Goal: Find specific page/section

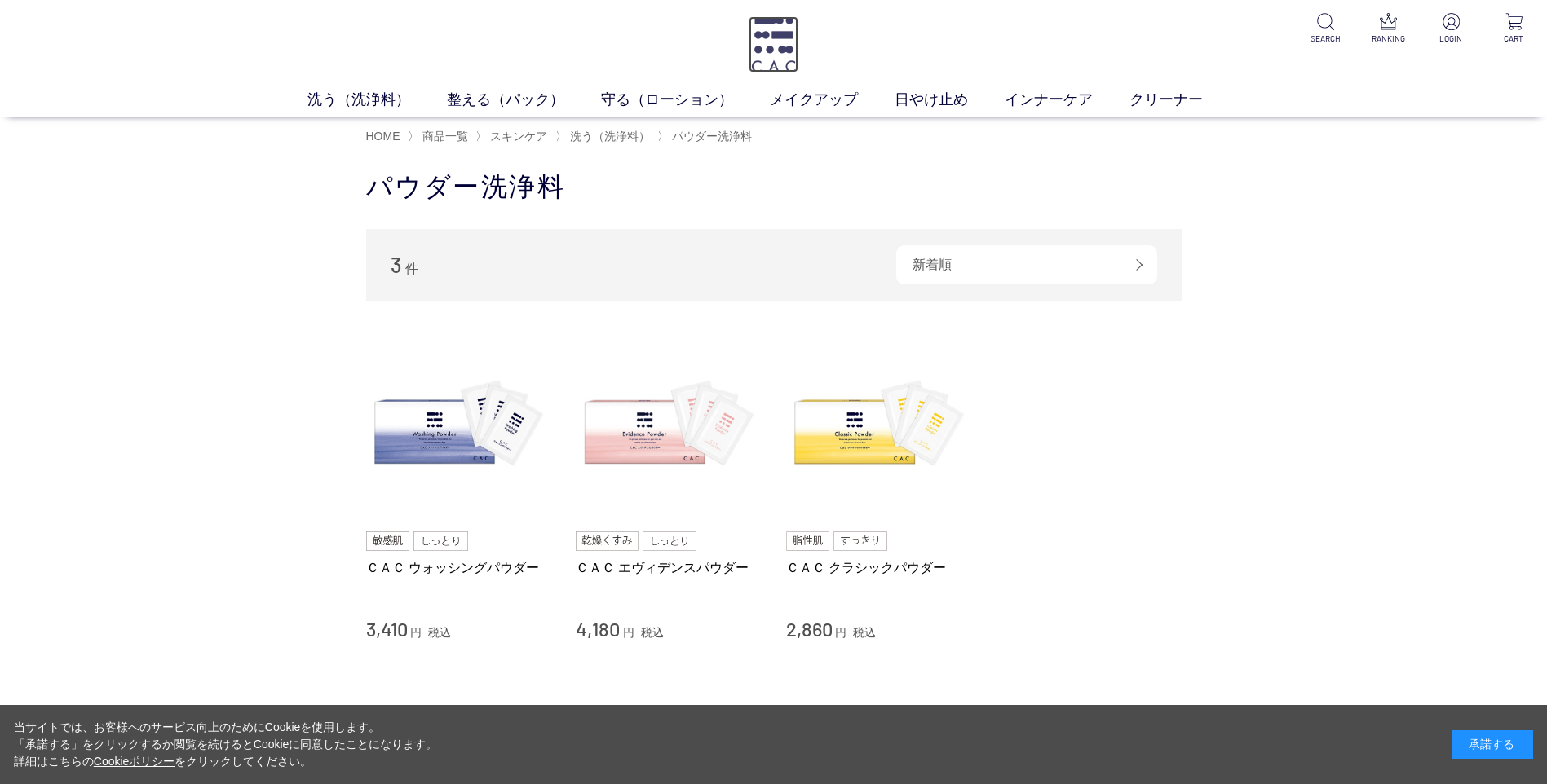
click at [771, 30] on img at bounding box center [773, 44] width 50 height 56
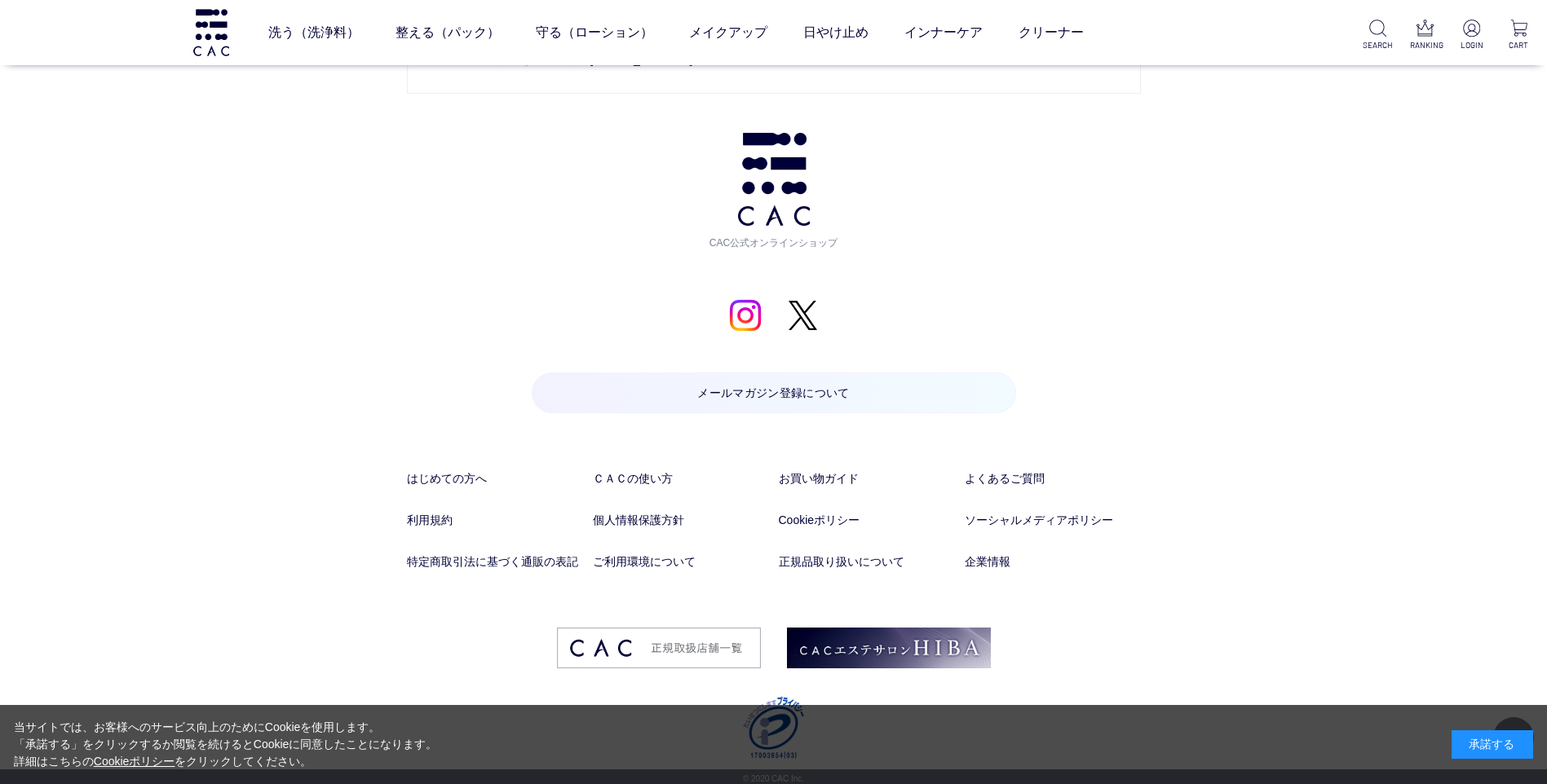
scroll to position [8564, 0]
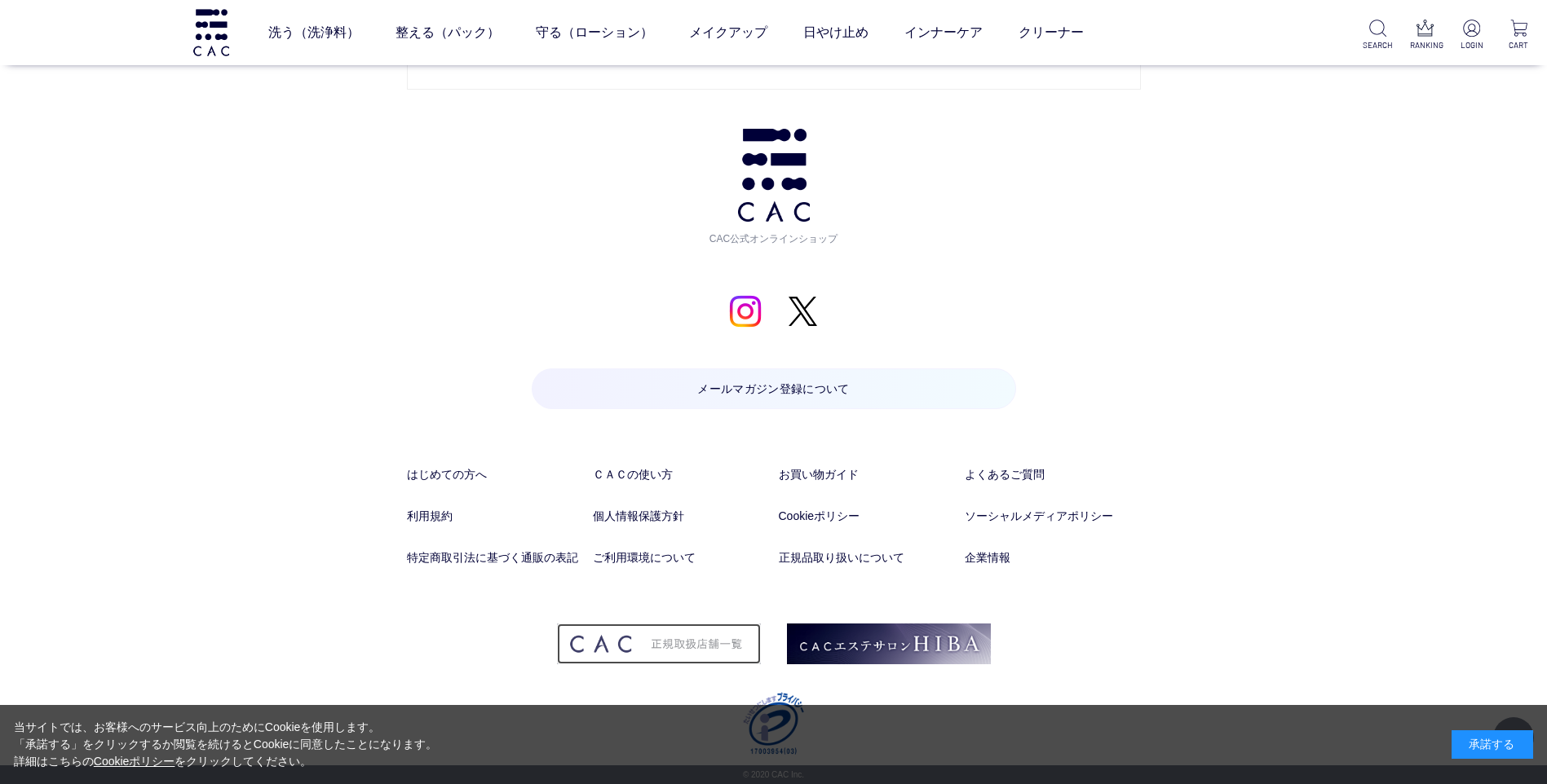
click at [685, 653] on img at bounding box center [659, 644] width 204 height 41
click at [993, 556] on link "企業情報" at bounding box center [1053, 558] width 176 height 17
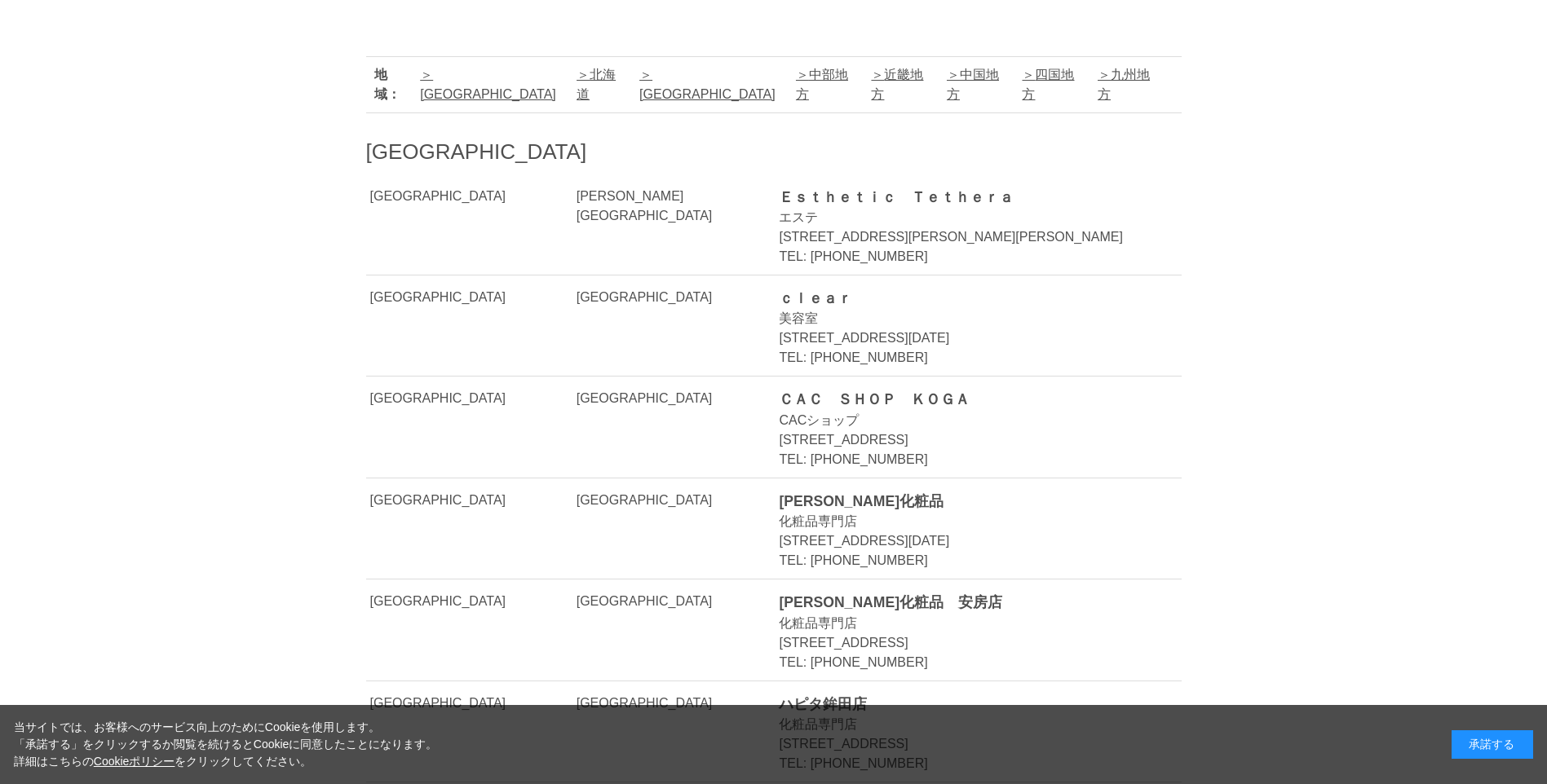
scroll to position [598, 0]
